Goal: Obtain resource: Obtain resource

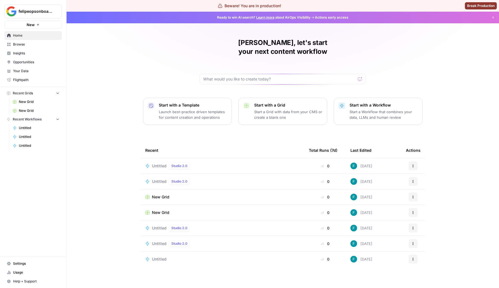
click at [161, 158] on td "Untitled Studio 2.0" at bounding box center [223, 165] width 164 height 15
click at [162, 163] on span "Untitled" at bounding box center [159, 166] width 15 height 6
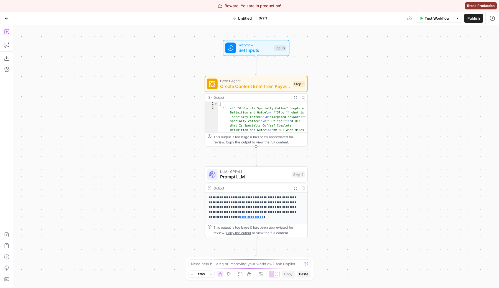
click at [4, 34] on icon "button" at bounding box center [7, 32] width 6 height 6
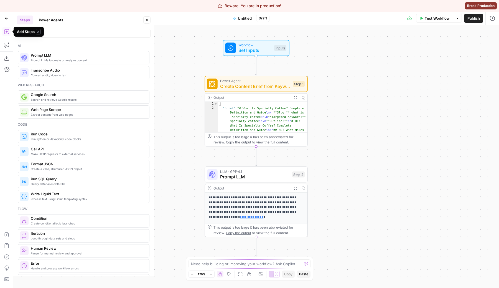
click at [39, 33] on span "A" at bounding box center [38, 32] width 5 height 6
click at [63, 33] on input "search" at bounding box center [83, 34] width 129 height 6
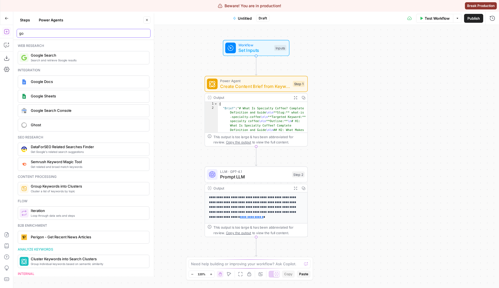
type input "g"
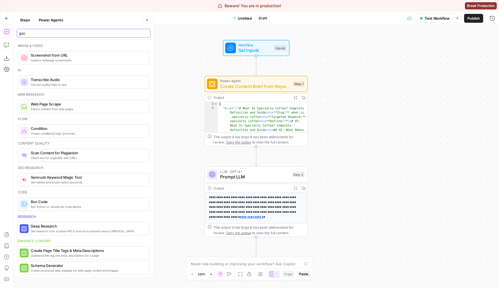
type input "gsc"
click at [24, 24] on button "Steps" at bounding box center [25, 20] width 17 height 9
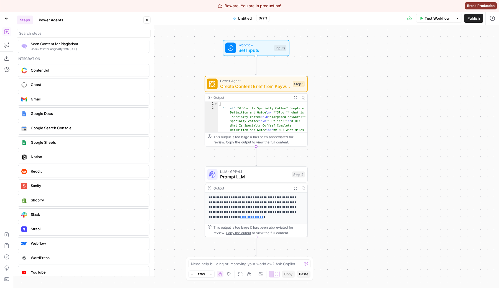
scroll to position [973, 0]
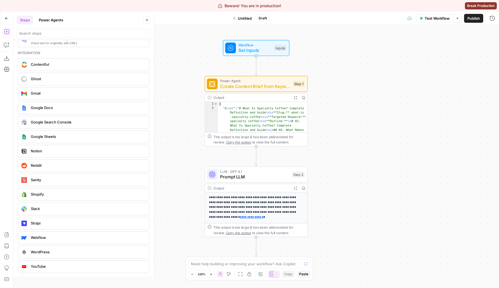
click at [2, 26] on div "Add Steps Copilot Download as JSON Settings Import JSON AirOps Academy Help Giv…" at bounding box center [6, 156] width 13 height 263
click at [11, 16] on button "Go Back" at bounding box center [7, 18] width 10 height 10
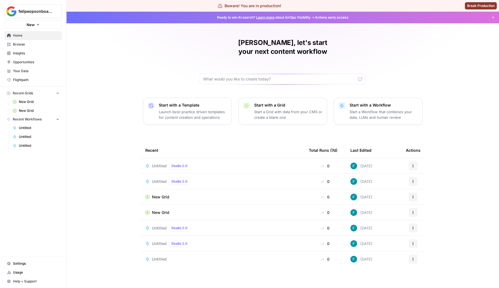
click at [47, 9] on span "felipeopsonboarding" at bounding box center [36, 12] width 34 height 6
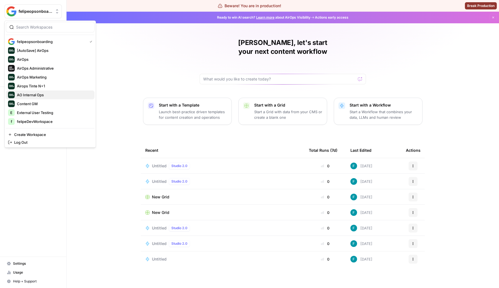
click at [48, 96] on span "AO Internal Ops" at bounding box center [53, 95] width 73 height 6
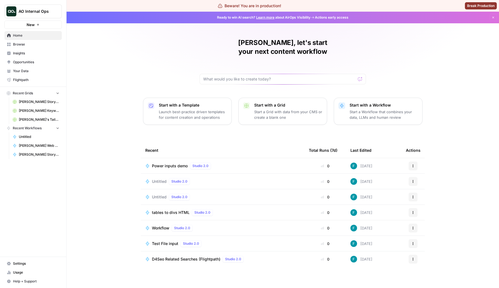
click at [157, 174] on td "Untitled Studio 2.0" at bounding box center [223, 181] width 164 height 15
click at [159, 174] on td "Untitled Studio 2.0" at bounding box center [223, 181] width 164 height 15
click at [160, 179] on span "Untitled" at bounding box center [159, 182] width 15 height 6
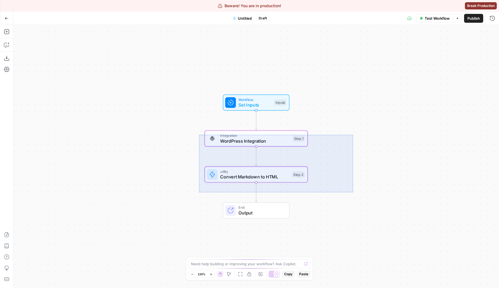
drag, startPoint x: 353, startPoint y: 192, endPoint x: 200, endPoint y: 133, distance: 164.2
click at [199, 135] on div "Workflow Set Inputs Inputs Integration WordPress Integration Step 1 utility Con…" at bounding box center [256, 156] width 486 height 263
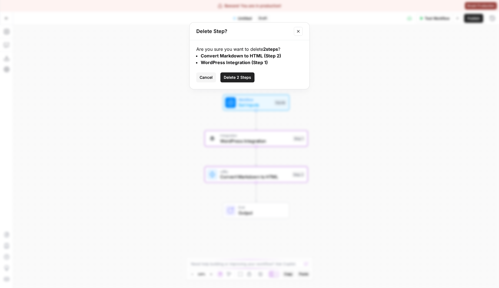
click button "Delete 2 Steps" at bounding box center [238, 77] width 34 height 10
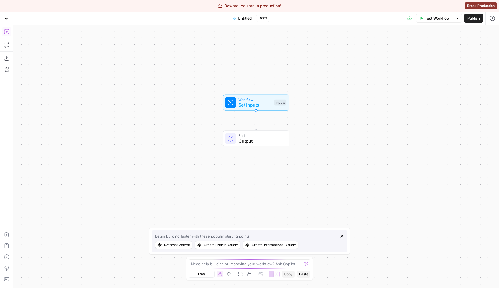
click at [4, 34] on icon "button" at bounding box center [7, 32] width 6 height 6
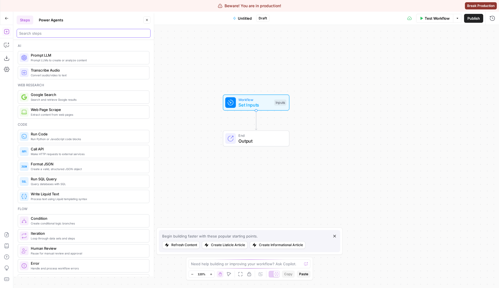
click at [29, 33] on input "search" at bounding box center [83, 34] width 129 height 6
type input "gsc"
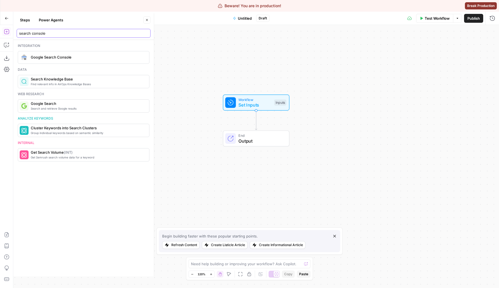
type input "search console"
click at [55, 60] on span "Google Search Console" at bounding box center [88, 57] width 114 height 6
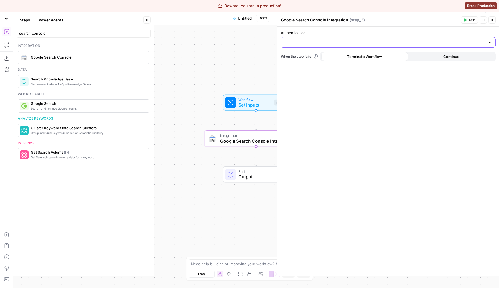
click at [308, 41] on input "Authentication" at bounding box center [385, 43] width 201 height 6
click at [311, 54] on span "Google Search Console 1" at bounding box center [387, 57] width 203 height 6
type input "Google Search Console 1"
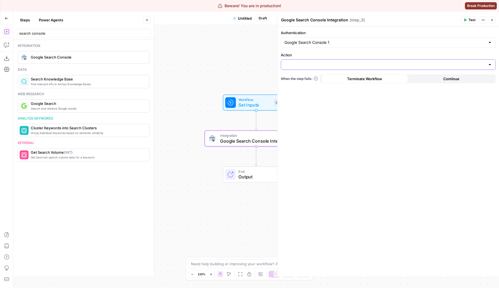
click at [288, 63] on input "Action" at bounding box center [385, 65] width 201 height 6
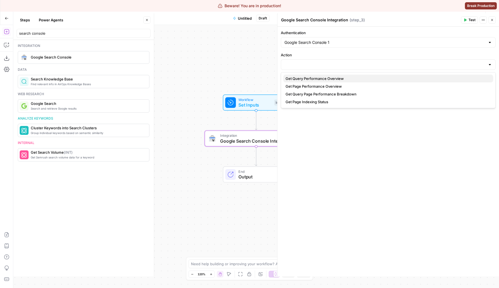
click at [298, 78] on span "Get Query Performance Overview" at bounding box center [387, 79] width 203 height 6
type input "Get Query Performance Overview"
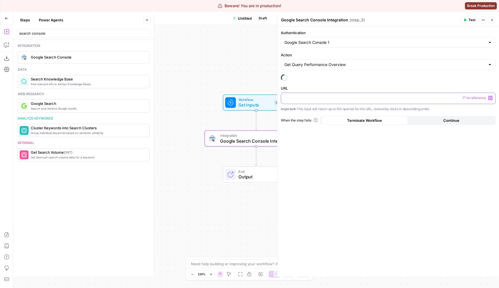
click at [319, 101] on div at bounding box center [388, 98] width 214 height 11
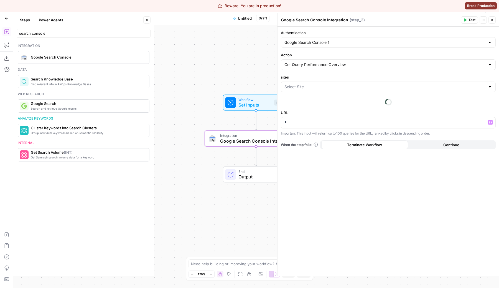
click at [149, 23] on button "Close" at bounding box center [146, 19] width 7 height 7
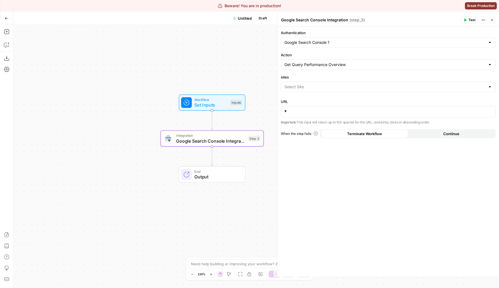
drag, startPoint x: 167, startPoint y: 64, endPoint x: 93, endPoint y: 61, distance: 73.6
click at [93, 61] on div "Workflow Set Inputs Inputs Integration Google Search Console Integration Step 3…" at bounding box center [256, 156] width 486 height 263
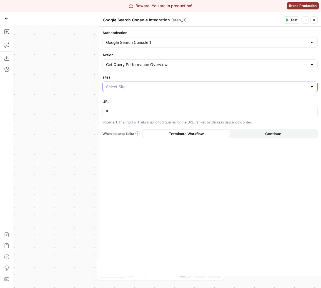
click at [172, 87] on input "sites" at bounding box center [206, 87] width 201 height 6
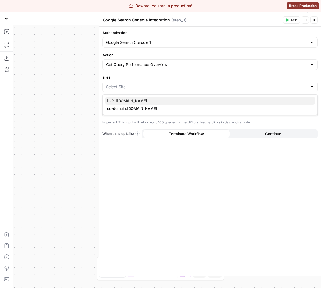
click at [159, 104] on button "https://www.apollo.io/insights/" at bounding box center [210, 101] width 210 height 8
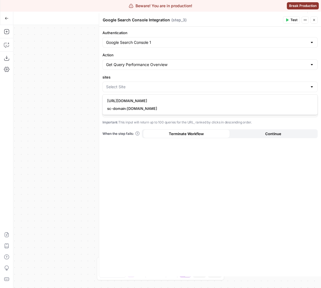
type input "https://www.apollo.io/insights/"
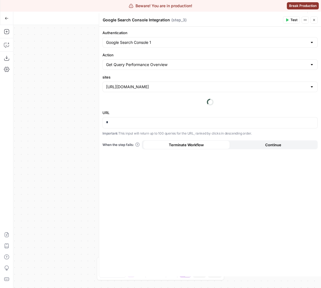
click at [159, 104] on div "Authentication Google Search Console 1 Action Get Query Performance Overview si…" at bounding box center [210, 152] width 222 height 250
click at [151, 123] on p "*" at bounding box center [210, 123] width 208 height 6
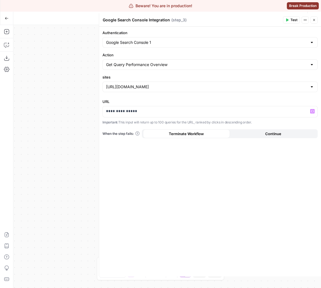
click at [225, 193] on div "**********" at bounding box center [210, 152] width 222 height 250
click at [310, 23] on div "Test Actions Close" at bounding box center [300, 19] width 35 height 7
click at [312, 22] on button "Close" at bounding box center [313, 19] width 7 height 7
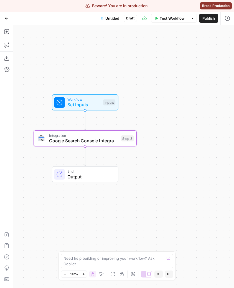
click at [80, 142] on span "Google Search Console Integration" at bounding box center [83, 140] width 69 height 7
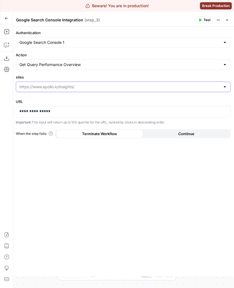
click at [132, 89] on input "sites" at bounding box center [119, 87] width 201 height 6
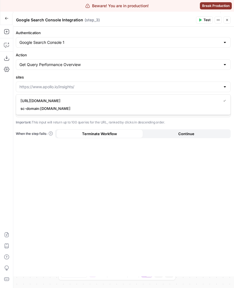
type input "[URL][DOMAIN_NAME]"
click at [143, 71] on div "**********" at bounding box center [123, 152] width 222 height 250
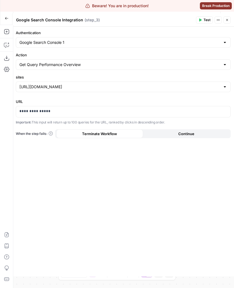
click at [111, 59] on div "Action Get Query Performance Overview" at bounding box center [123, 61] width 215 height 18
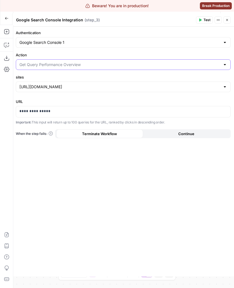
click at [114, 67] on input "Action" at bounding box center [119, 65] width 201 height 6
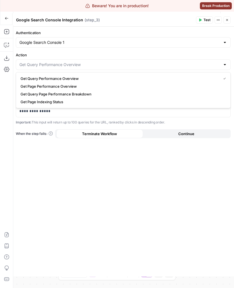
type input "Get Query Performance Overview"
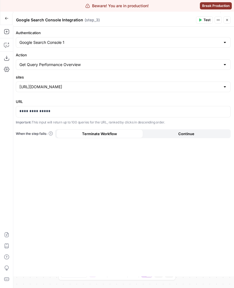
click at [133, 231] on div "**********" at bounding box center [123, 152] width 222 height 250
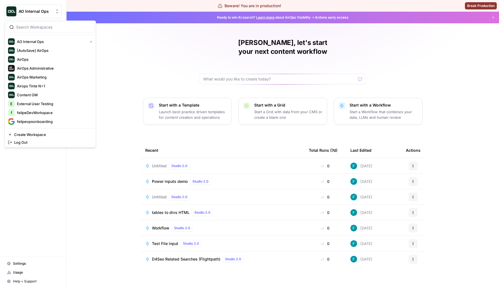
click at [47, 17] on button "AO Internal Ops" at bounding box center [32, 11] width 57 height 14
click at [45, 67] on span "AirOps Administrative" at bounding box center [53, 68] width 73 height 6
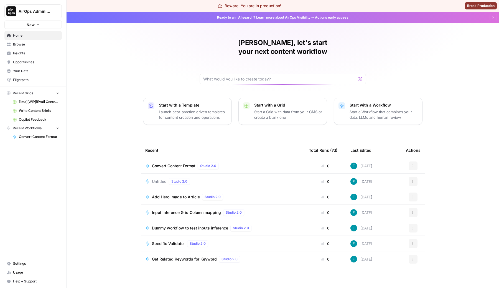
click at [23, 42] on span "Browse" at bounding box center [36, 44] width 46 height 5
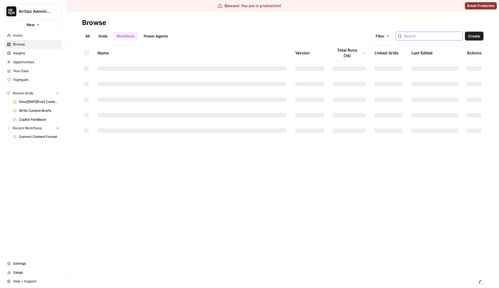
click at [452, 38] on input "search" at bounding box center [432, 36] width 56 height 6
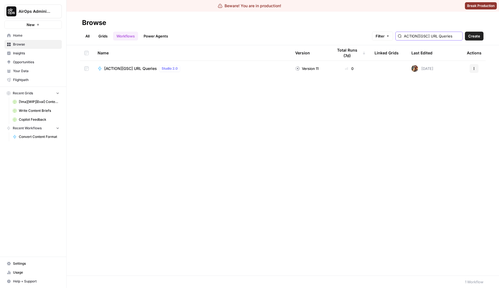
type input "ACTION][GSC] URL Queries"
click at [212, 71] on div "[ACTION][GSC] URL Queries Studio 2.0" at bounding box center [192, 68] width 189 height 7
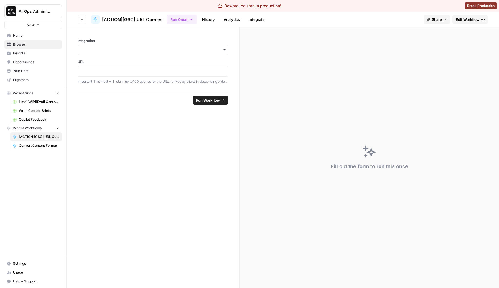
click at [204, 19] on link "History" at bounding box center [208, 19] width 19 height 9
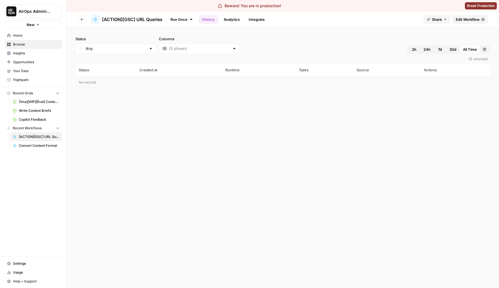
click at [186, 17] on link "Run Once" at bounding box center [182, 19] width 30 height 9
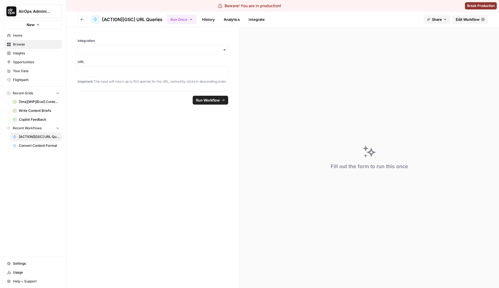
click at [475, 19] on span "Edit Workflow" at bounding box center [468, 20] width 24 height 6
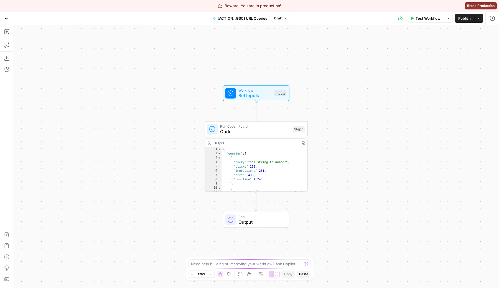
click at [226, 133] on span "Code" at bounding box center [255, 131] width 70 height 7
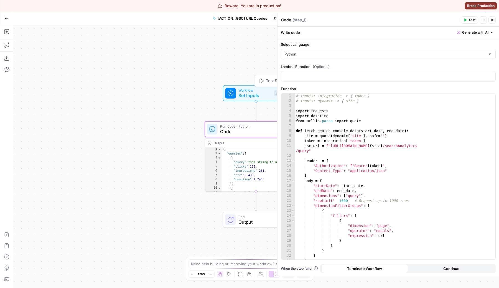
click at [244, 93] on span "Set Inputs" at bounding box center [255, 95] width 33 height 7
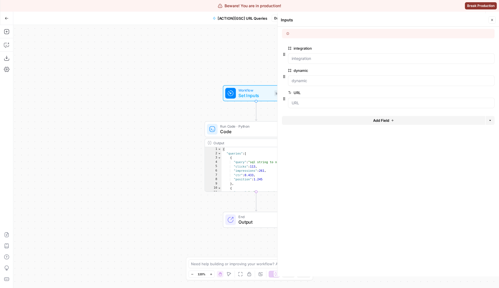
click at [247, 132] on span "Code" at bounding box center [255, 131] width 70 height 7
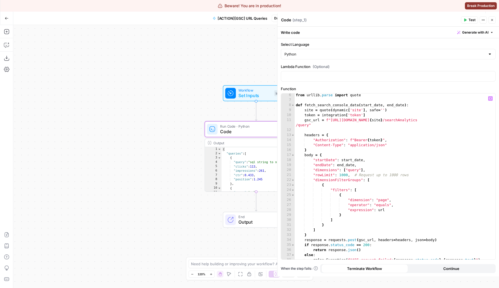
scroll to position [26, 0]
click at [463, 121] on div "from urllib . parse import quote def fetch_search_console_data ( start_date , e…" at bounding box center [395, 181] width 201 height 176
click at [398, 210] on div "from urllib . parse import quote def fetch_search_console_data ( start_date , e…" at bounding box center [395, 181] width 201 height 176
click at [388, 214] on div "from urllib . parse import quote def fetch_search_console_data ( start_date , e…" at bounding box center [395, 181] width 201 height 176
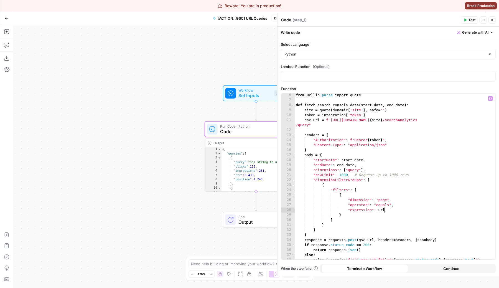
type textarea "*"
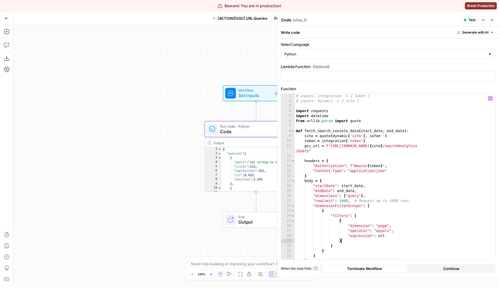
scroll to position [0, 0]
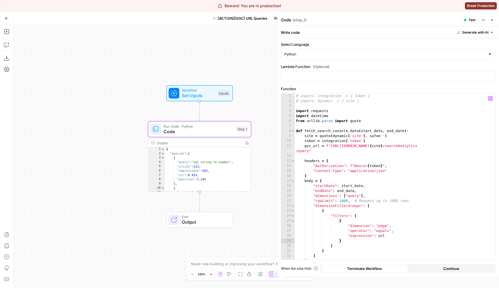
drag, startPoint x: 174, startPoint y: 88, endPoint x: 117, endPoint y: 88, distance: 56.6
click at [117, 88] on div "Workflow Set Inputs Inputs Run Code · Python Code Step 1 Output Copy 1 2 3 4 5 …" at bounding box center [256, 156] width 486 height 263
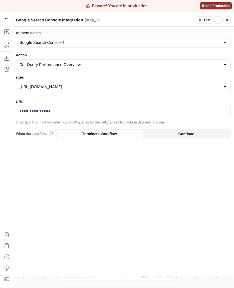
click at [133, 211] on div "**********" at bounding box center [123, 152] width 222 height 250
click at [227, 20] on icon "button" at bounding box center [227, 19] width 3 height 3
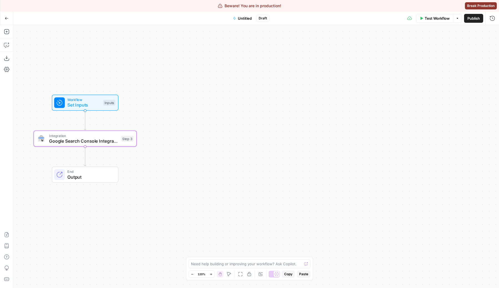
drag, startPoint x: 238, startPoint y: 100, endPoint x: 404, endPoint y: 103, distance: 165.6
click at [234, 102] on div "Workflow Set Inputs Inputs Integration Google Search Console Integration Step 3…" at bounding box center [256, 156] width 486 height 263
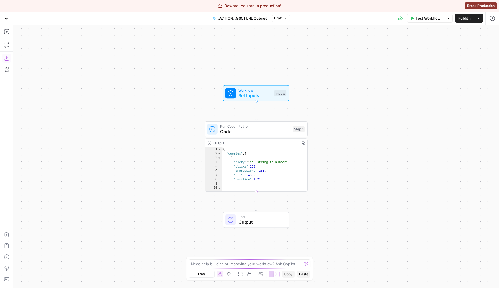
click at [5, 62] on button "Download as JSON" at bounding box center [6, 58] width 9 height 9
click at [6, 19] on icon "button" at bounding box center [7, 18] width 4 height 4
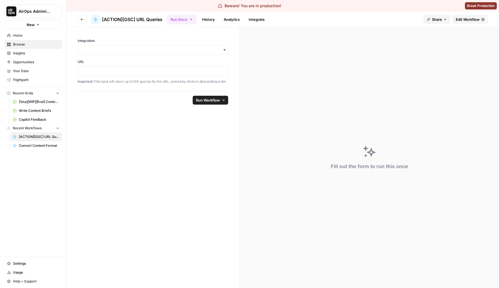
click at [85, 21] on button "Go back" at bounding box center [82, 19] width 9 height 9
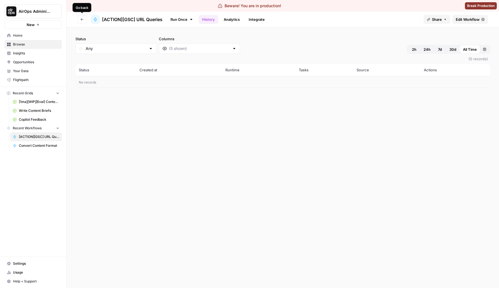
click at [83, 18] on icon "button" at bounding box center [81, 19] width 3 height 3
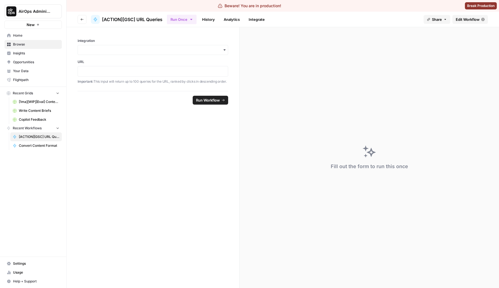
click at [83, 18] on icon "button" at bounding box center [81, 19] width 3 height 3
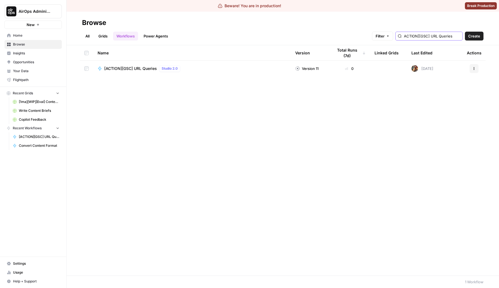
scroll to position [0, 12]
drag, startPoint x: 446, startPoint y: 37, endPoint x: 499, endPoint y: 74, distance: 64.8
click at [498, 68] on div "Browse All Grids Workflows Power Agents Filter ACTION][GSC] URL Queries Create …" at bounding box center [283, 150] width 433 height 276
type input "ACTION][GSC]"
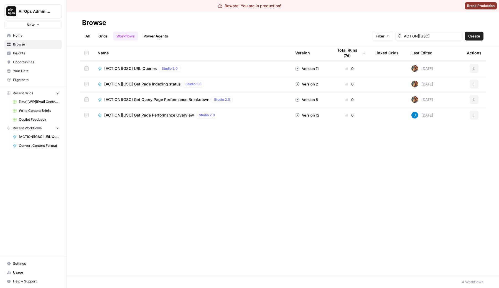
click at [151, 84] on span "[ACTION][GSC] Get Page Indexing status" at bounding box center [142, 84] width 77 height 6
click at [159, 100] on span "[ACTION][GSC] Get Query Page Performance Breakdown" at bounding box center [156, 100] width 105 height 6
click at [161, 114] on span "[ACTION][GSC] Get Page Performance Overview" at bounding box center [149, 115] width 90 height 6
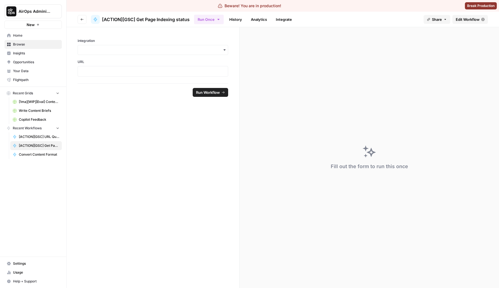
click at [472, 19] on span "Edit Workflow" at bounding box center [468, 20] width 24 height 6
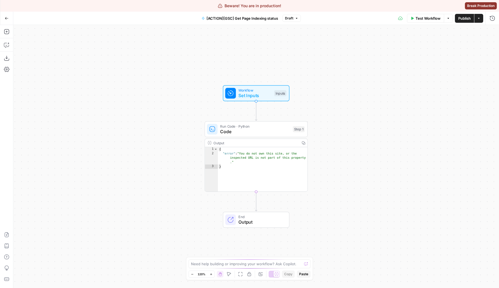
click at [9, 61] on button "Download as JSON" at bounding box center [6, 58] width 9 height 9
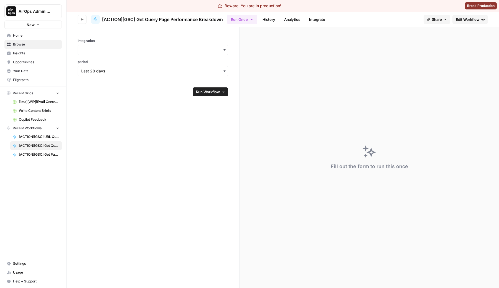
click at [461, 19] on span "Edit Workflow" at bounding box center [468, 20] width 24 height 6
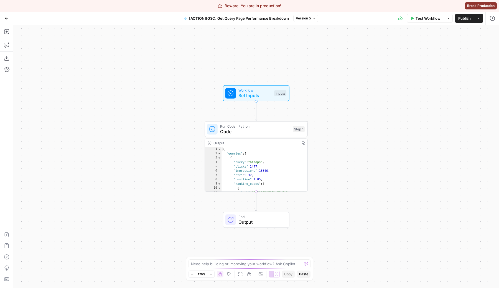
click at [4, 55] on button "Download as JSON" at bounding box center [6, 58] width 9 height 9
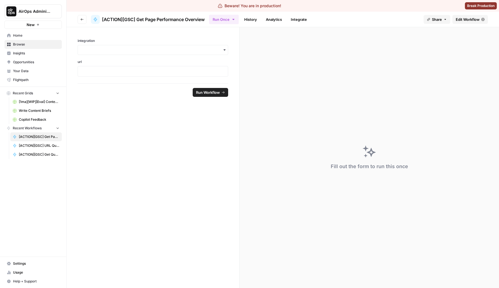
click at [474, 18] on span "Edit Workflow" at bounding box center [468, 20] width 24 height 6
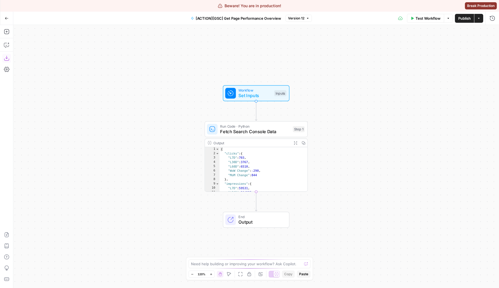
click at [3, 58] on button "Download as JSON" at bounding box center [6, 58] width 9 height 9
